Goal: Task Accomplishment & Management: Manage account settings

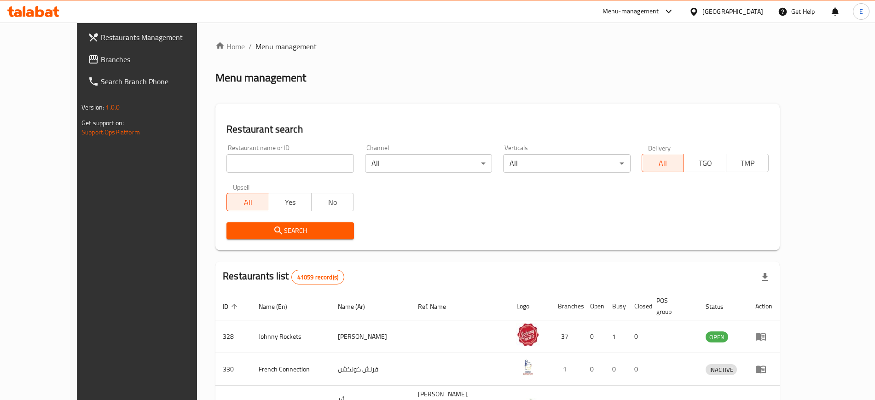
click at [734, 11] on div "[GEOGRAPHIC_DATA]" at bounding box center [732, 11] width 61 height 10
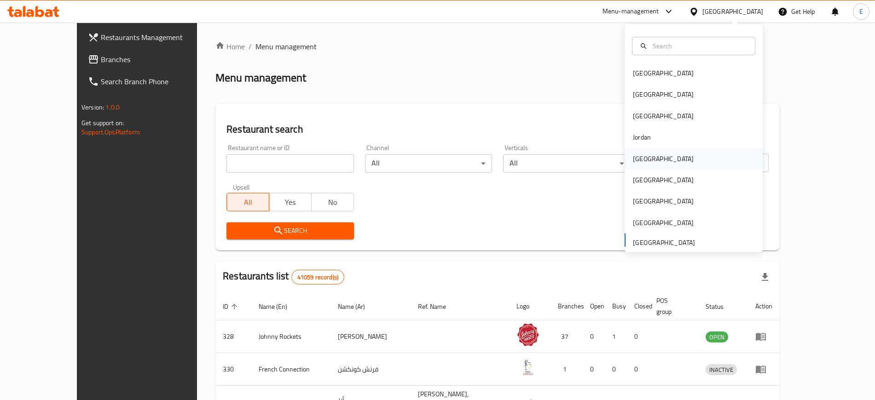
click at [645, 163] on div "[GEOGRAPHIC_DATA]" at bounding box center [662, 158] width 75 height 21
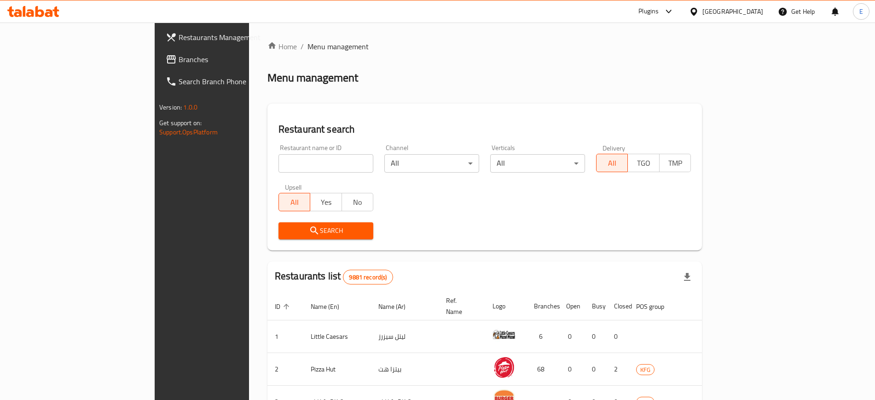
click at [278, 162] on input "search" at bounding box center [325, 163] width 95 height 18
paste input "693926"
type input "693926"
click button "Search" at bounding box center [325, 230] width 95 height 17
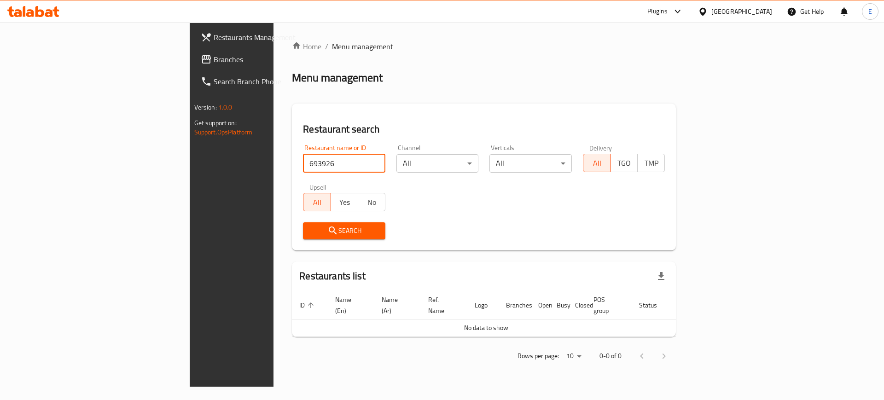
click at [214, 55] on span "Branches" at bounding box center [272, 59] width 116 height 11
